Goal: Obtain resource: Download file/media

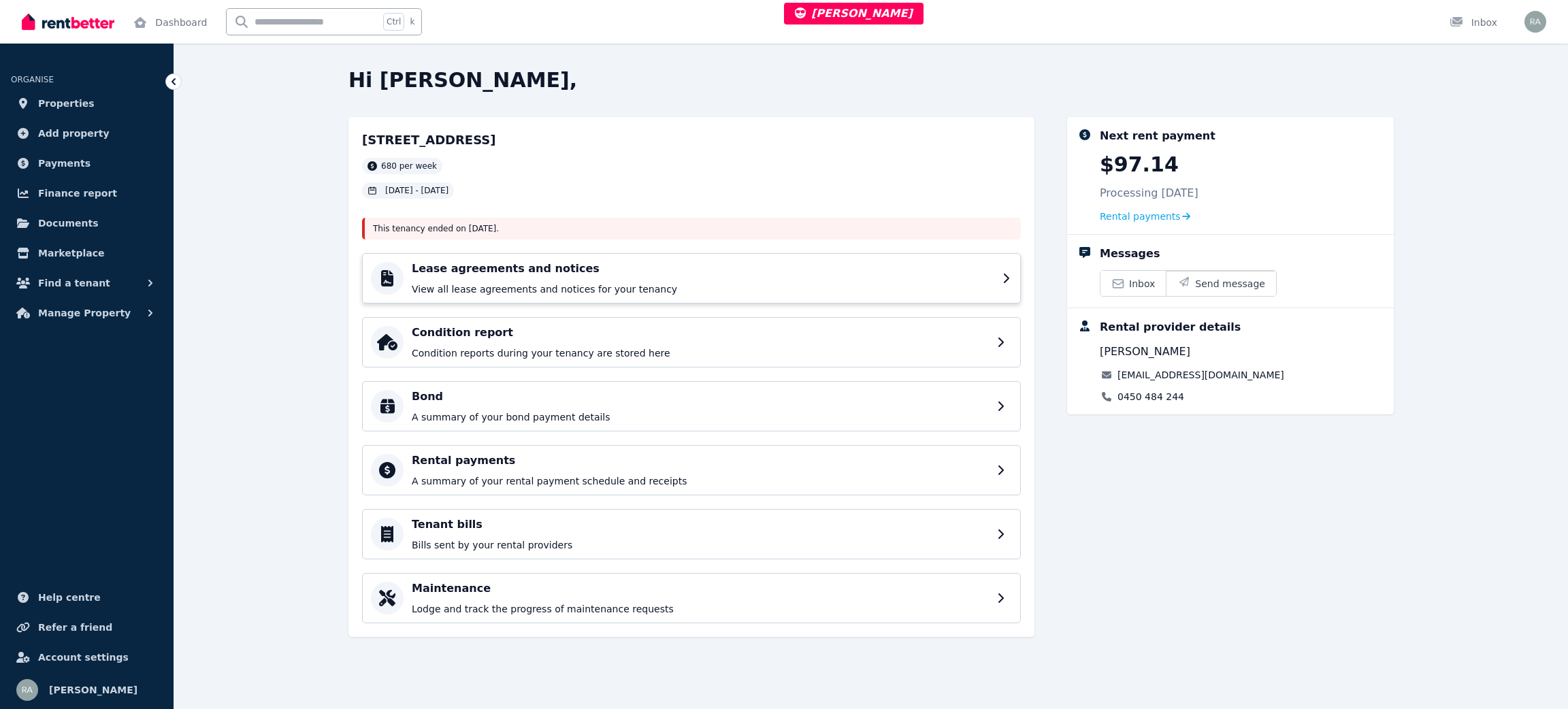
click at [508, 286] on p "View all lease agreements and notices for your tenancy" at bounding box center [702, 289] width 582 height 13
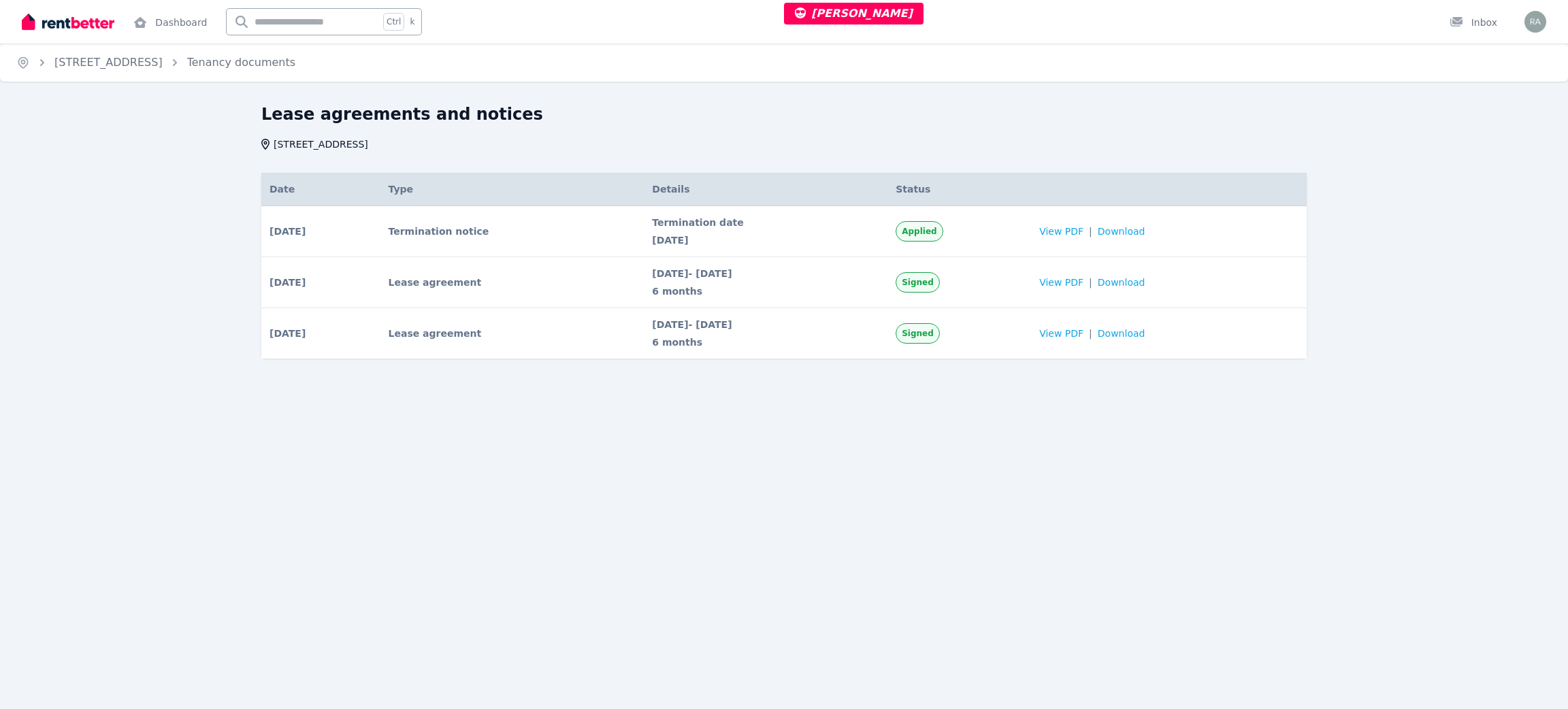
click at [828, 245] on span "[DATE]" at bounding box center [766, 239] width 228 height 13
click at [1076, 230] on span "View PDF" at bounding box center [1061, 231] width 44 height 13
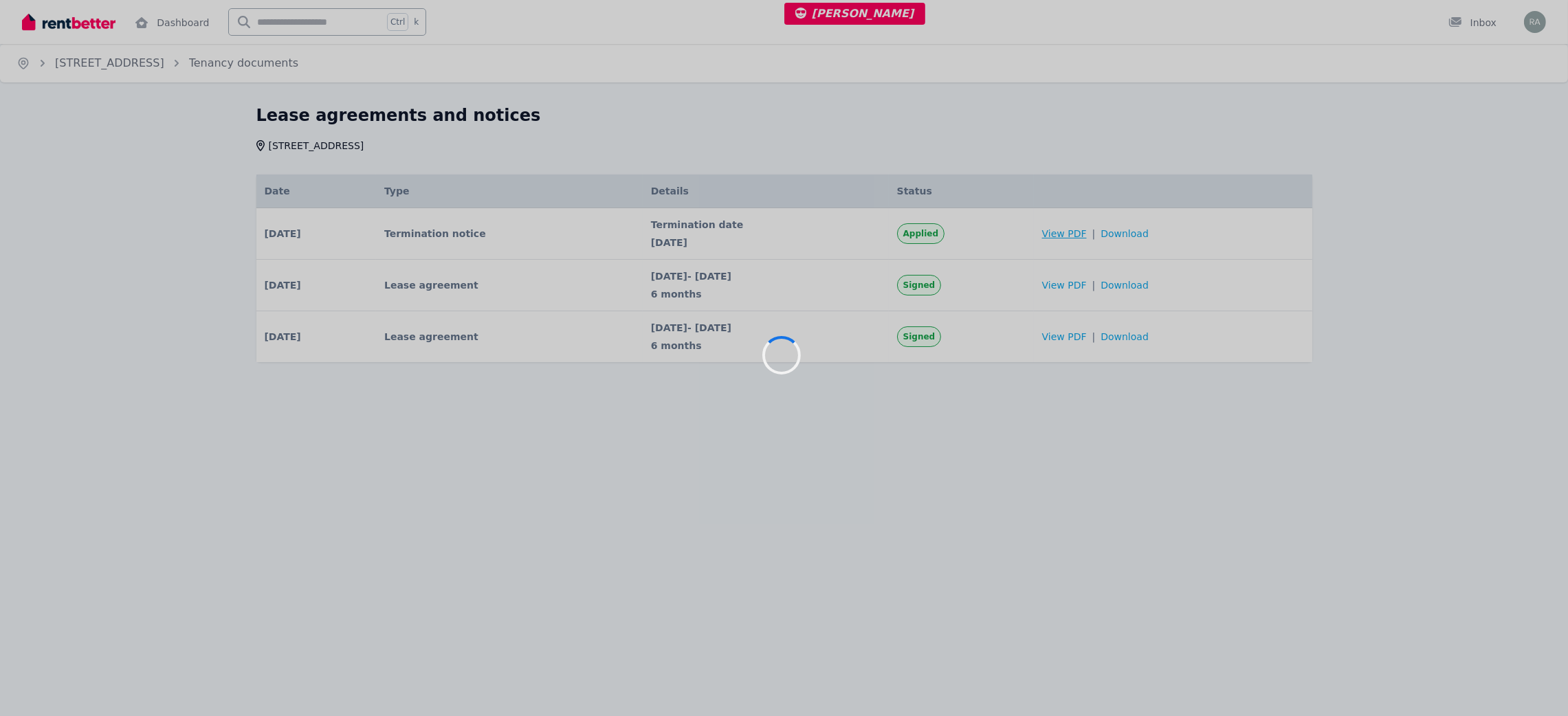
click at [1087, 233] on div at bounding box center [784, 358] width 1568 height 716
